Goal: Transaction & Acquisition: Book appointment/travel/reservation

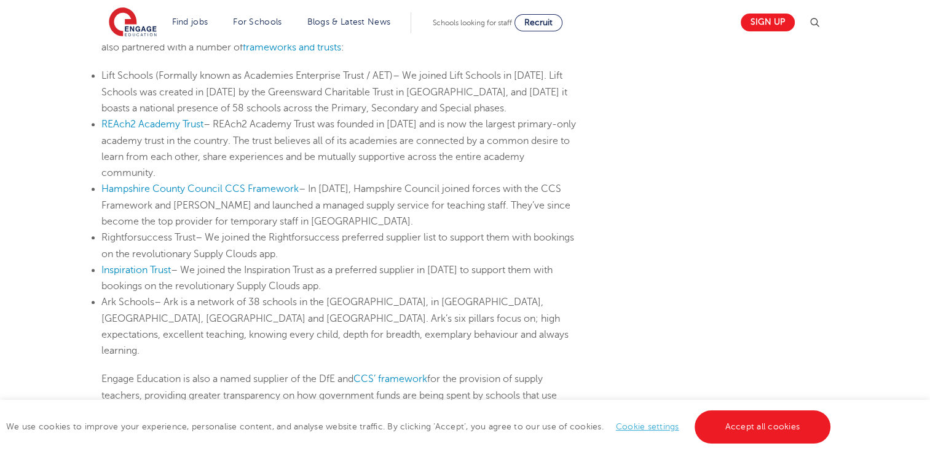
scroll to position [738, 0]
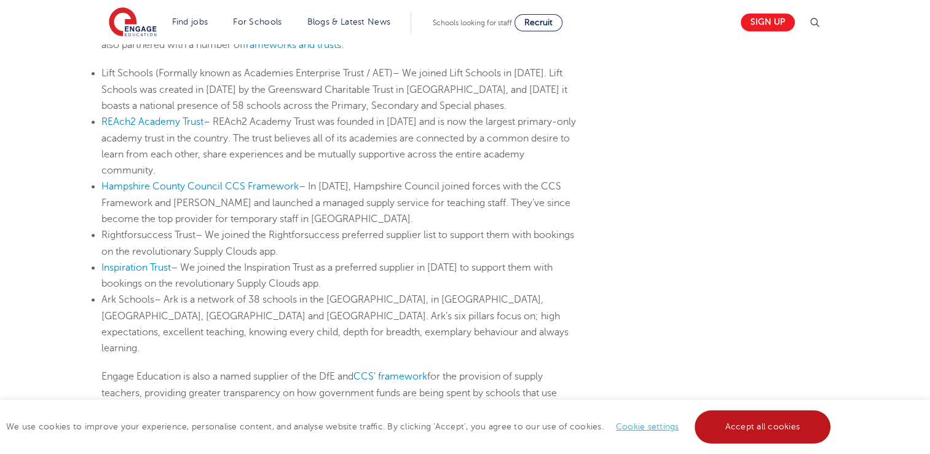
click at [773, 424] on link "Accept all cookies" at bounding box center [763, 426] width 136 height 33
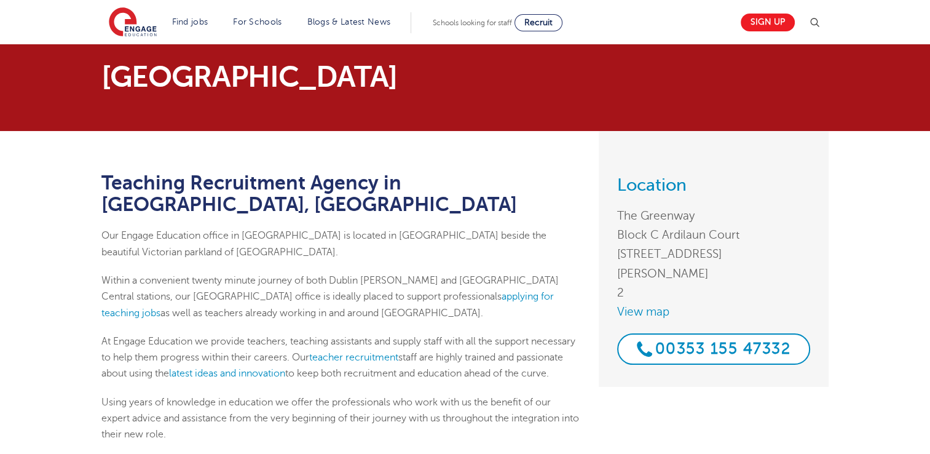
scroll to position [0, 0]
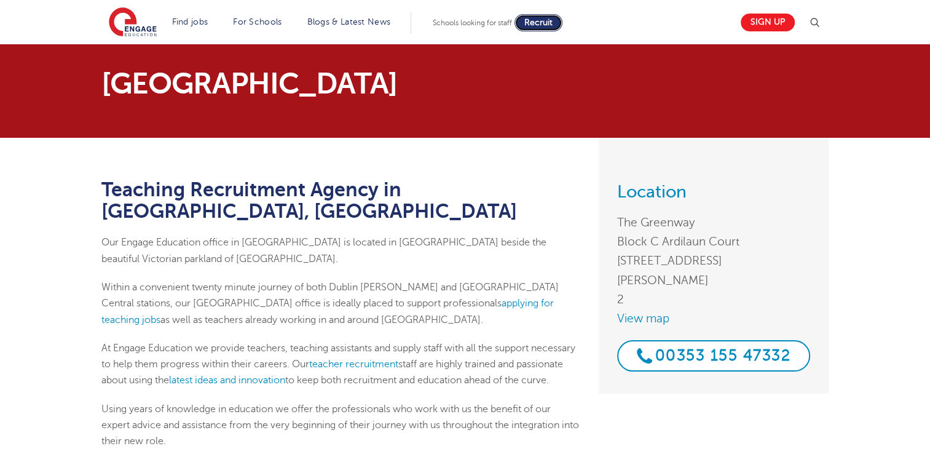
click at [545, 21] on span "Recruit" at bounding box center [538, 22] width 28 height 9
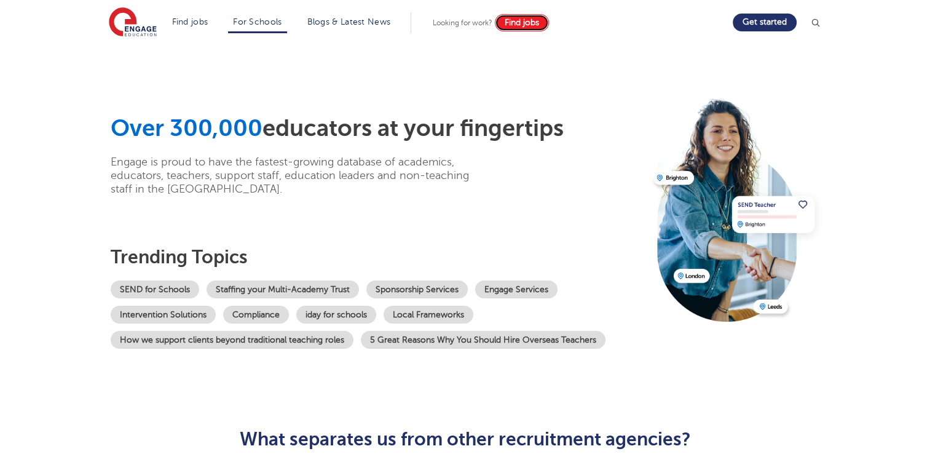
click at [530, 23] on span "Find jobs" at bounding box center [522, 22] width 34 height 9
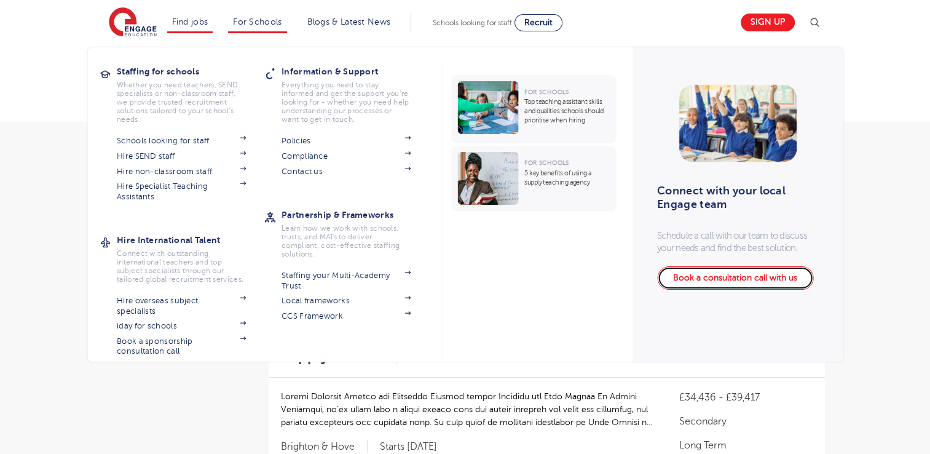
click at [736, 282] on link "Book a consultation call with us" at bounding box center [735, 277] width 156 height 23
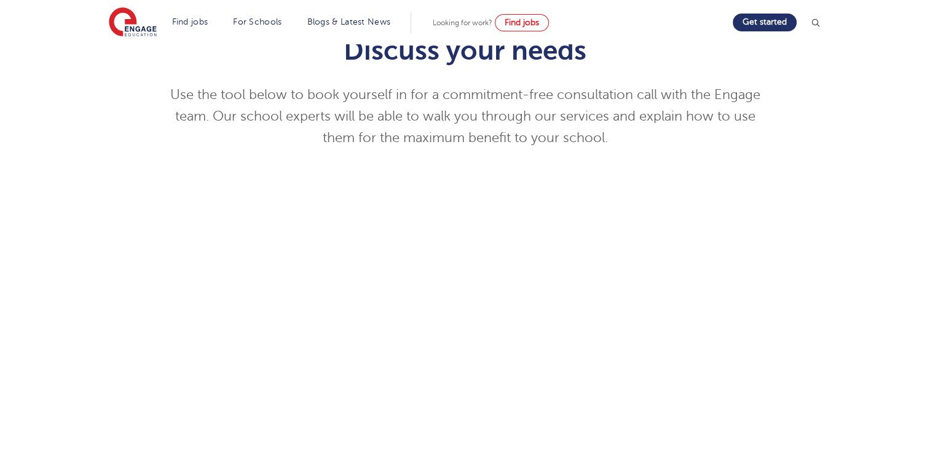
scroll to position [123, 0]
